Goal: Task Accomplishment & Management: Manage account settings

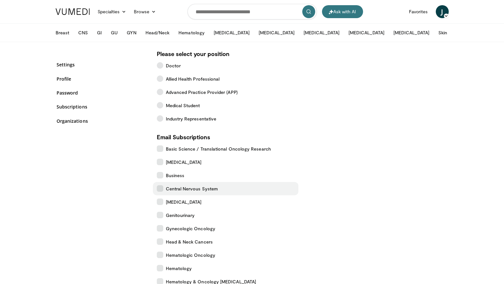
click at [222, 187] on label "Central Nervous System" at bounding box center [226, 188] width 146 height 13
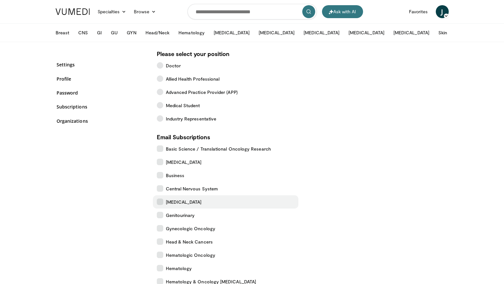
drag, startPoint x: 203, startPoint y: 198, endPoint x: 207, endPoint y: 198, distance: 3.9
click at [203, 198] on label "[MEDICAL_DATA]" at bounding box center [226, 201] width 146 height 13
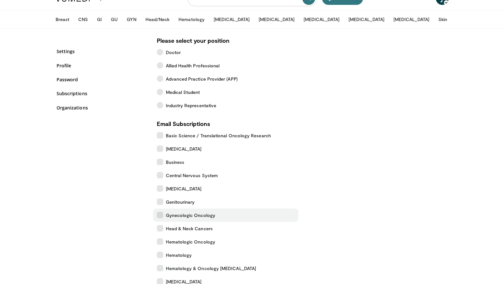
scroll to position [27, 0]
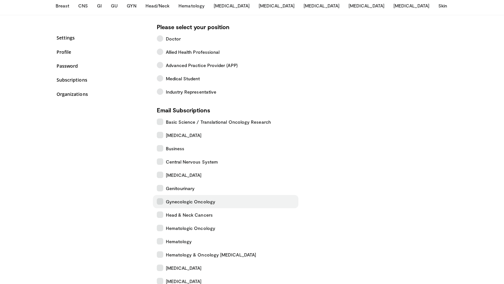
click at [199, 199] on span "Gynecologic Oncology" at bounding box center [190, 201] width 49 height 7
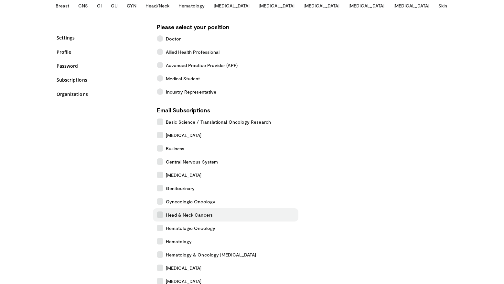
drag, startPoint x: 199, startPoint y: 212, endPoint x: 197, endPoint y: 220, distance: 8.2
click at [199, 212] on span "Head & Neck Cancers" at bounding box center [189, 214] width 47 height 7
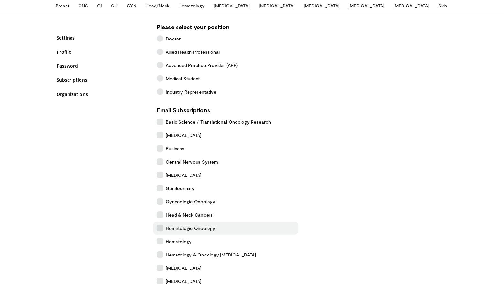
click at [197, 224] on span "Hematologic Oncology" at bounding box center [190, 227] width 49 height 7
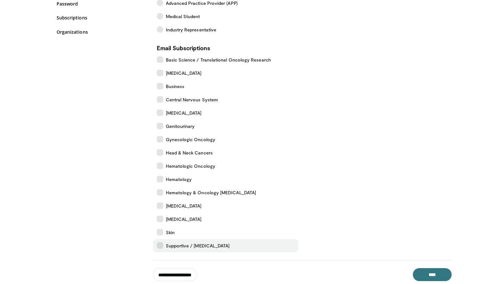
scroll to position [115, 0]
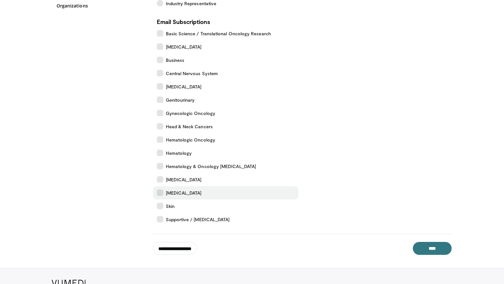
drag, startPoint x: 184, startPoint y: 191, endPoint x: 184, endPoint y: 187, distance: 3.3
click at [184, 190] on label "[MEDICAL_DATA]" at bounding box center [226, 192] width 146 height 13
click at [191, 245] on input "**********" at bounding box center [175, 248] width 44 height 13
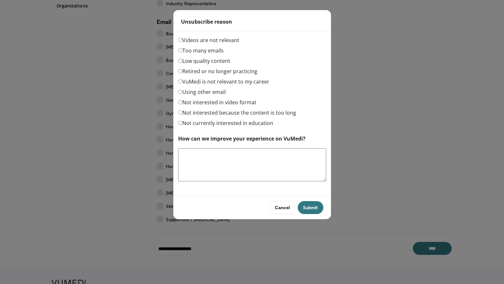
click at [217, 48] on label "Too many emails" at bounding box center [201, 51] width 46 height 8
click at [313, 207] on button "Submit" at bounding box center [310, 207] width 25 height 13
